Goal: Task Accomplishment & Management: Use online tool/utility

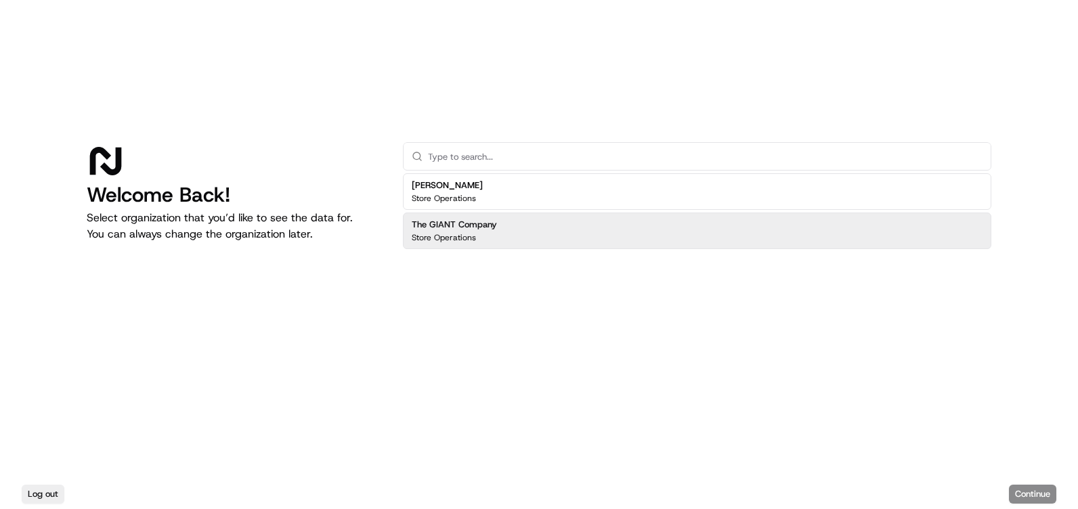
click at [487, 230] on h2 "The GIANT Company" at bounding box center [454, 225] width 85 height 12
click at [1030, 500] on button "Continue" at bounding box center [1032, 494] width 47 height 19
